Goal: Task Accomplishment & Management: Use online tool/utility

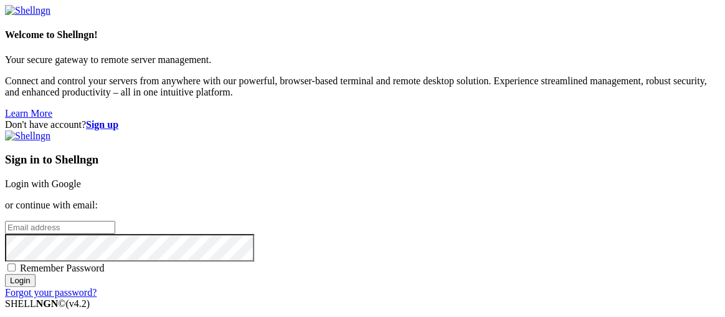
click at [81, 178] on link "Login with Google" at bounding box center [43, 183] width 76 height 11
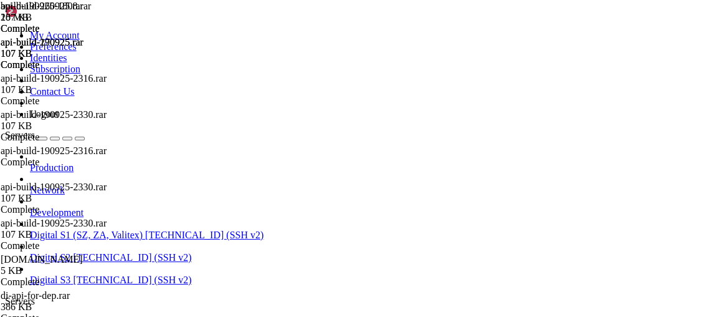
scroll to position [53126, 0]
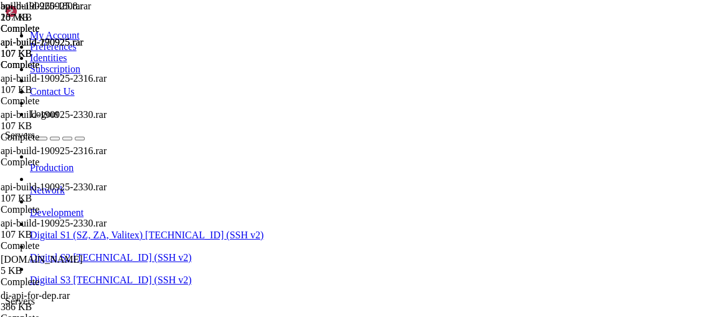
drag, startPoint x: 321, startPoint y: 1550, endPoint x: 427, endPoint y: 1552, distance: 106.6
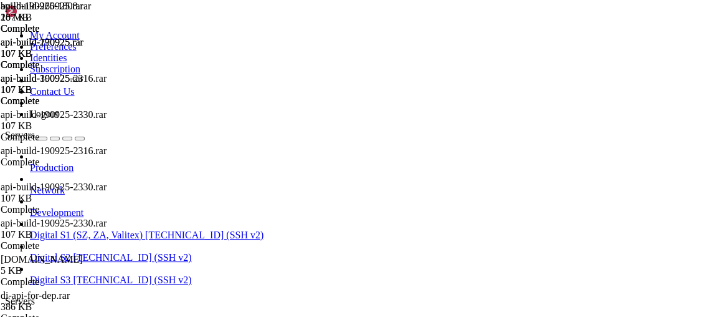
scroll to position [55848, 0]
click at [636, 246] on div "api-build-260925.rar 107 KB Complete api-build-270925.rar 107 KB Complete api-b…" at bounding box center [362, 158] width 725 height 317
